Goal: Task Accomplishment & Management: Complete application form

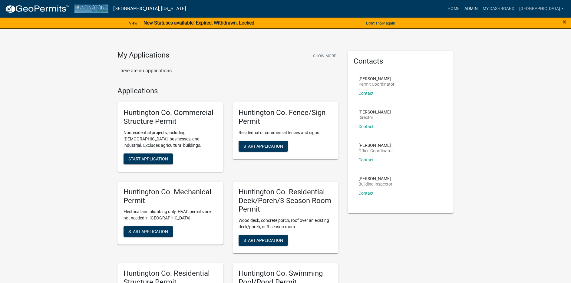
click at [463, 9] on link "Admin" at bounding box center [471, 9] width 18 height 12
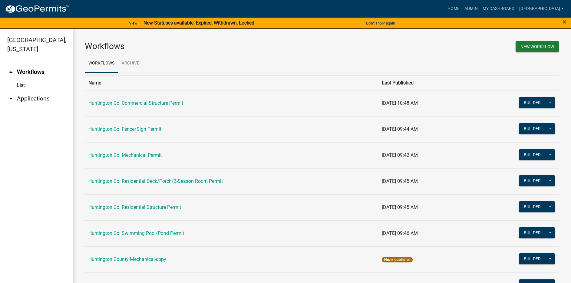
drag, startPoint x: 48, startPoint y: 97, endPoint x: 44, endPoint y: 98, distance: 4.1
click at [48, 97] on link "arrow_drop_down Applications" at bounding box center [36, 98] width 73 height 15
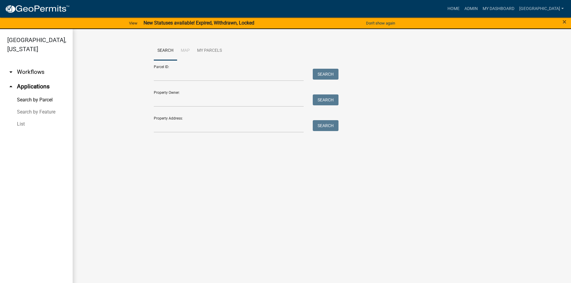
click at [23, 124] on link "List" at bounding box center [36, 124] width 73 height 12
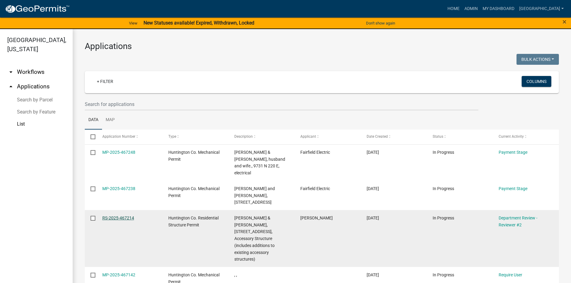
click at [121, 216] on link "RS-2025-467214" at bounding box center [118, 218] width 32 height 5
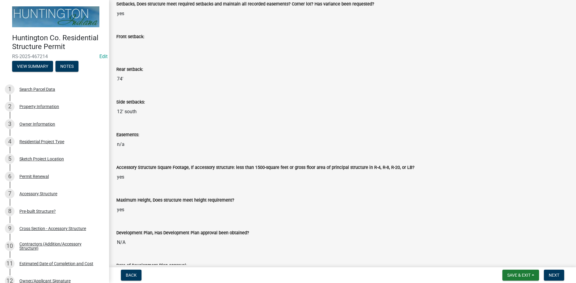
scroll to position [151, 0]
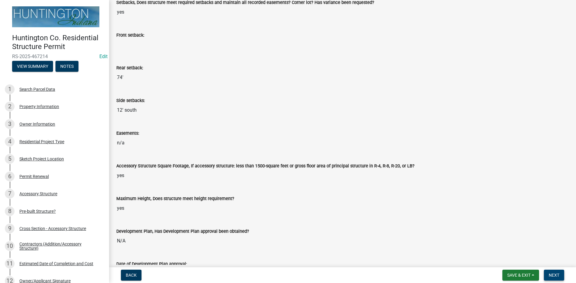
click at [557, 276] on span "Next" at bounding box center [553, 275] width 11 height 5
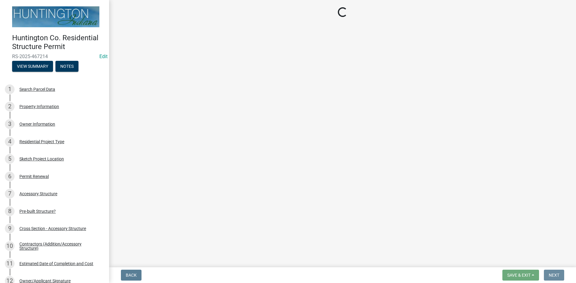
scroll to position [0, 0]
click at [41, 140] on div "Residential Project Type" at bounding box center [41, 142] width 45 height 4
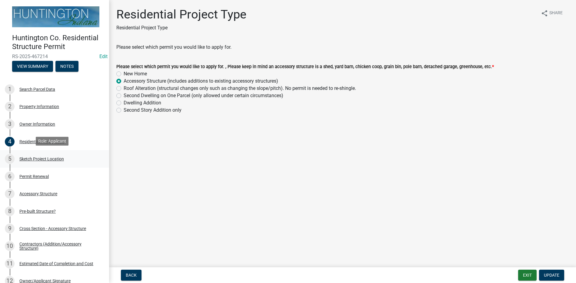
click at [45, 158] on div "Sketch Project Location" at bounding box center [41, 159] width 45 height 4
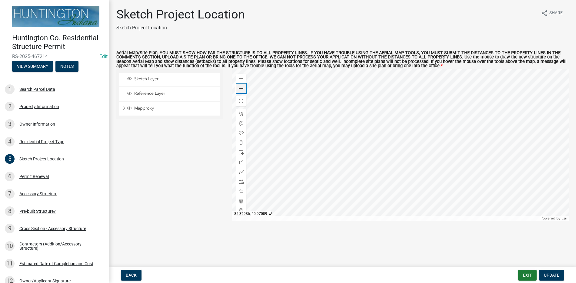
click at [240, 90] on span at bounding box center [241, 88] width 5 height 5
click at [50, 192] on div "Accessory Structure" at bounding box center [38, 194] width 38 height 4
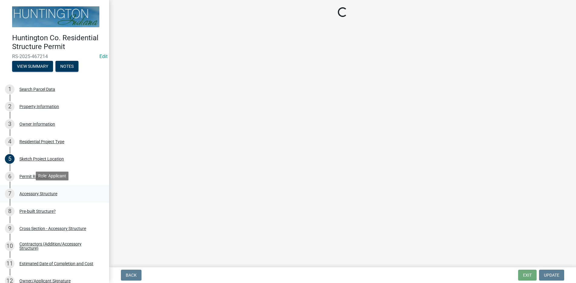
select select "e3d2b59d-588c-40e5-bb92-bc0663bbda40"
select select "c53c5f42-c92f-4072-997d-b5685d14abe0"
select select "b13dc926-991e-4e5f-bffc-d00822840ec1"
select select "c17fc483-a0b5-456f-9424-68ebdf5cb3a4"
select select "e290cb59-fde3-4413-9642-22cae6324ace"
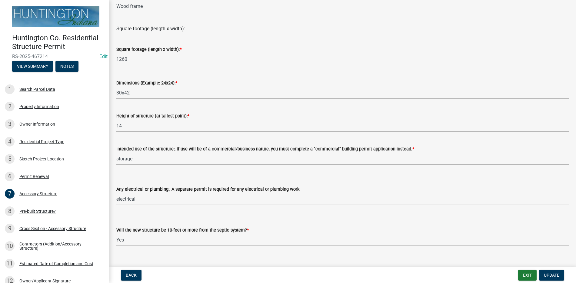
scroll to position [204, 0]
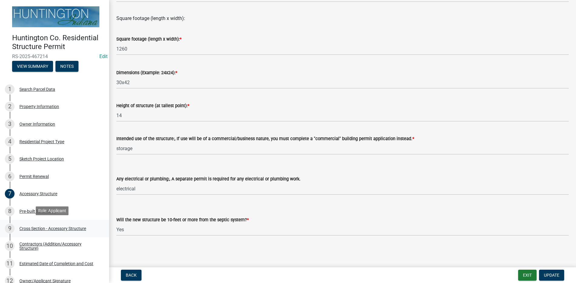
click at [52, 228] on div "Cross Section - Accessory Structure" at bounding box center [52, 229] width 67 height 4
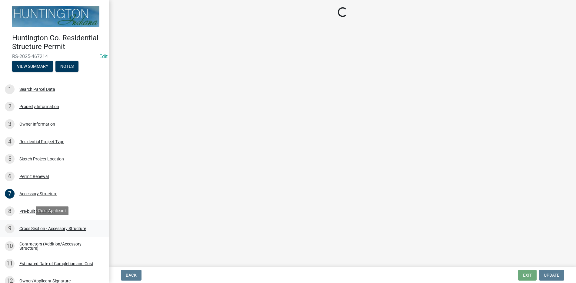
scroll to position [0, 0]
select select "24d4f506-41fa-4939-ac19-17382de83287"
select select "9f1e88e1-af59-44e0-94bc-4d83ade59a54"
select select "174524f7-a4fe-45d6-a770-f02cb493cb11"
select select "4fdc516c-604c-4414-8a7b-17ba26ee5816"
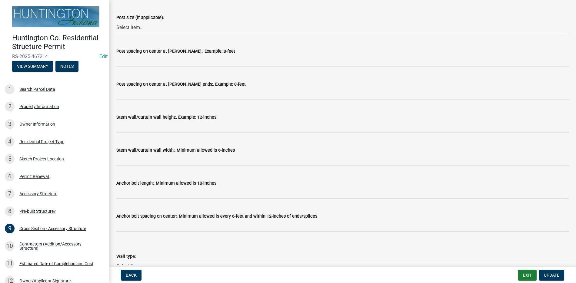
scroll to position [424, 0]
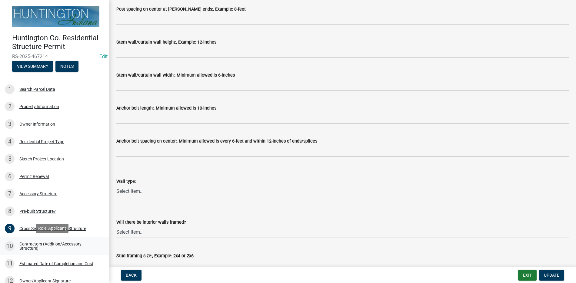
click at [56, 243] on div "Contractors (Addition/Accessory Structure)" at bounding box center [59, 246] width 80 height 8
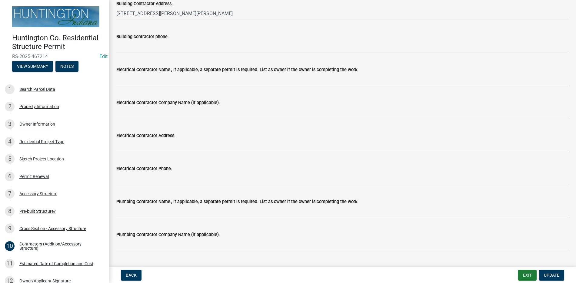
scroll to position [151, 0]
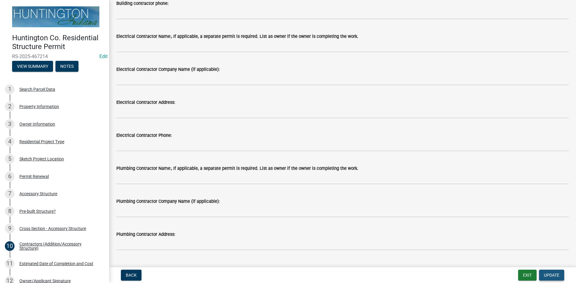
click at [550, 275] on span "Update" at bounding box center [551, 275] width 15 height 5
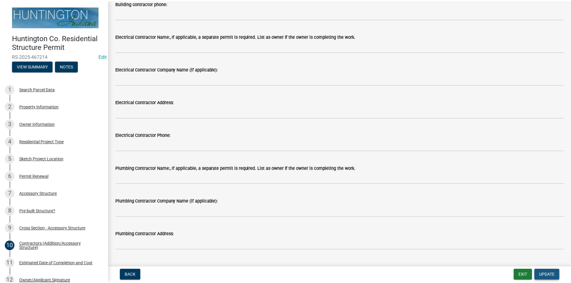
scroll to position [0, 0]
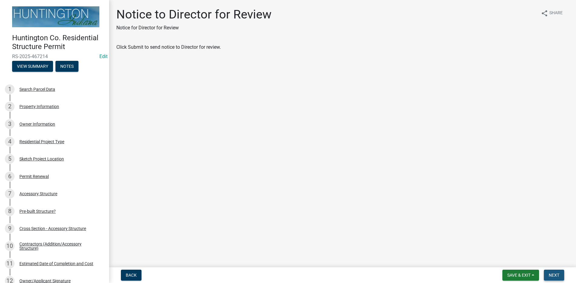
click at [553, 276] on span "Next" at bounding box center [553, 275] width 11 height 5
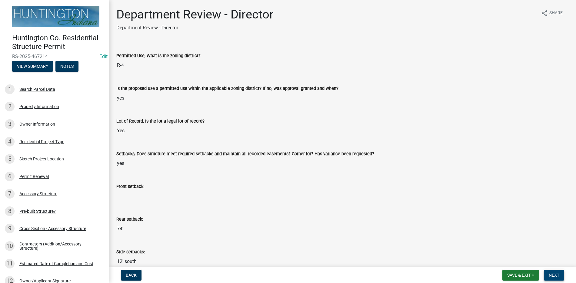
click at [555, 275] on span "Next" at bounding box center [553, 275] width 11 height 5
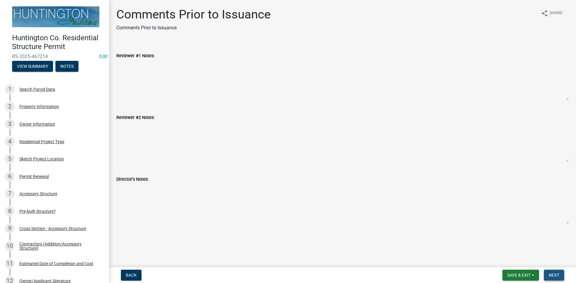
click at [556, 275] on span "Next" at bounding box center [553, 275] width 11 height 5
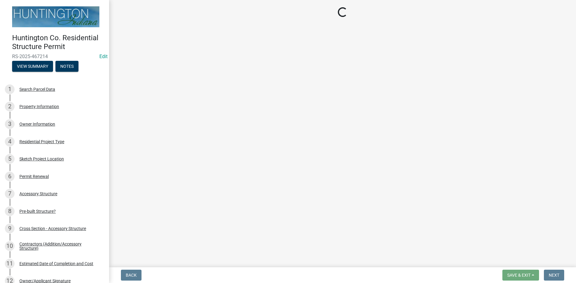
select select "3: 3"
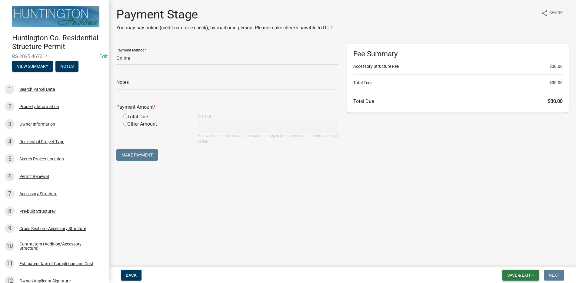
click at [519, 274] on span "Save & Exit" at bounding box center [518, 275] width 23 height 5
click at [511, 260] on button "Save & Exit" at bounding box center [514, 259] width 48 height 15
